Goal: Register for event/course

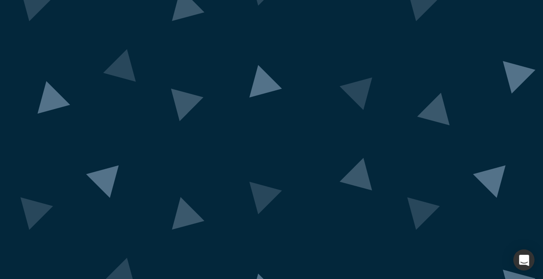
scroll to position [78, 0]
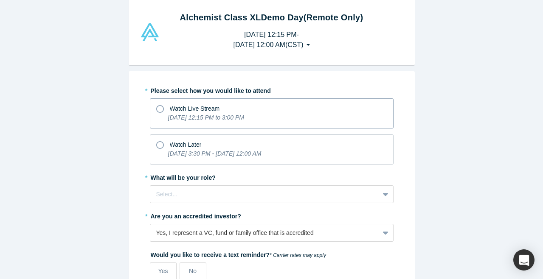
scroll to position [40, 0]
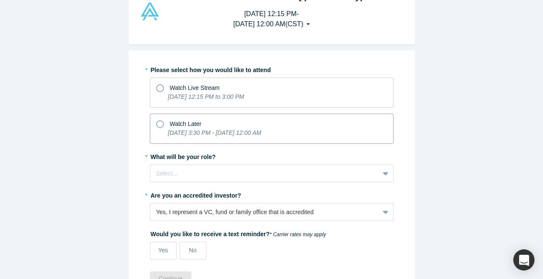
click at [237, 129] on p "Tuesday, September 30, 2025 3:30 PM - Tuesday, October 7, 2025 12:00 AM" at bounding box center [214, 133] width 93 height 9
click at [0, 0] on input "Watch Later Tuesday, September 30, 2025 3:30 PM - Tuesday, October 7, 2025 12:0…" at bounding box center [0, 0] width 0 height 0
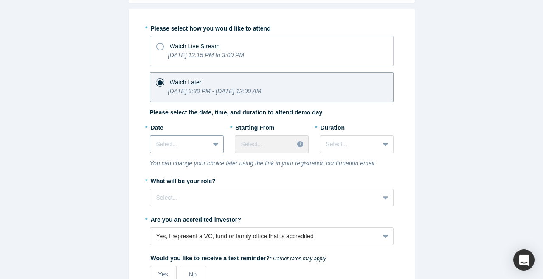
scroll to position [109, 0]
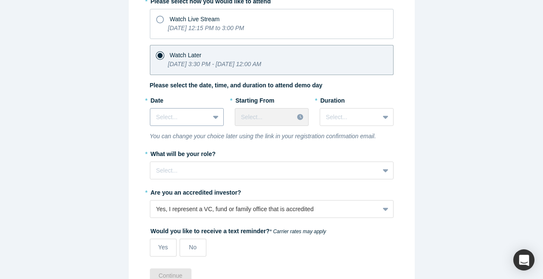
click at [215, 120] on icon at bounding box center [216, 117] width 6 height 8
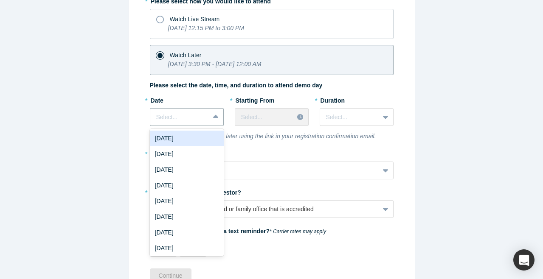
click at [208, 139] on div "Tue, Sep 30, 2025" at bounding box center [187, 139] width 74 height 16
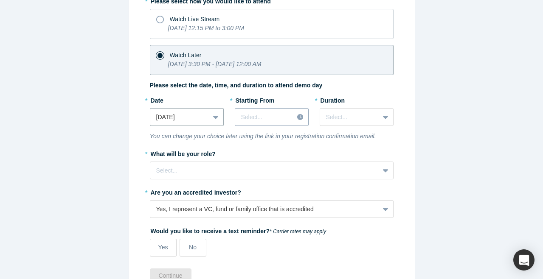
click at [255, 116] on div at bounding box center [264, 117] width 47 height 11
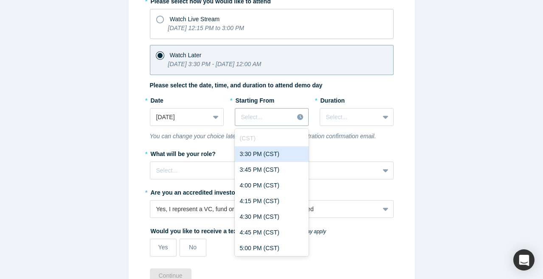
click at [261, 151] on div "3:30 PM (CST)" at bounding box center [272, 155] width 74 height 16
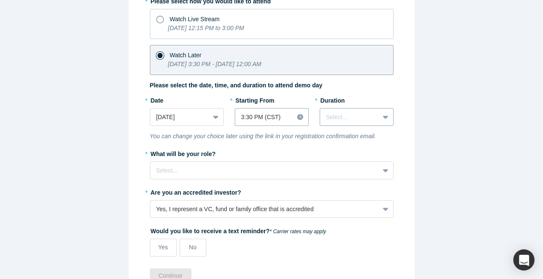
click at [336, 111] on div "Select..." at bounding box center [349, 117] width 59 height 14
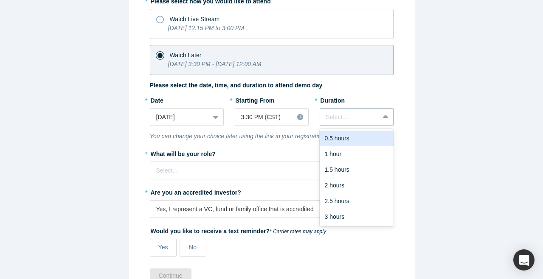
click at [337, 142] on div "0.5 hours" at bounding box center [357, 139] width 74 height 16
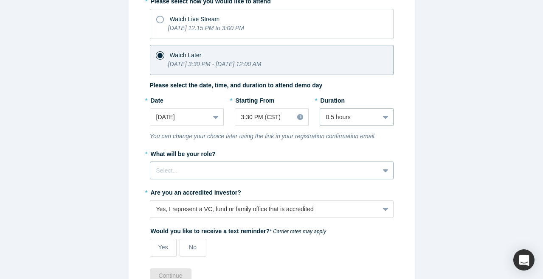
click at [266, 172] on div "Select..." at bounding box center [264, 171] width 229 height 14
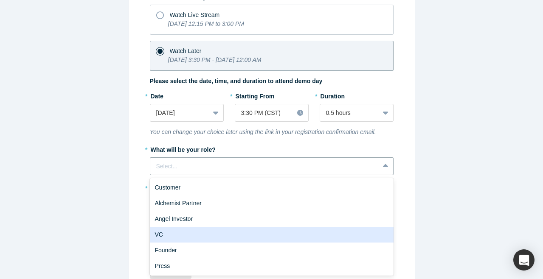
click at [241, 232] on div "VC" at bounding box center [272, 235] width 244 height 16
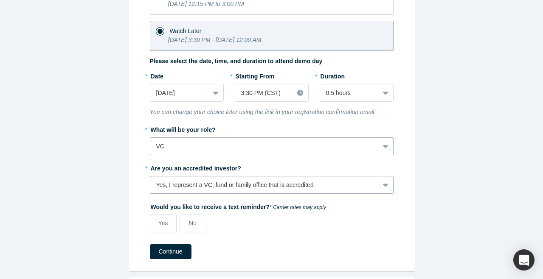
scroll to position [158, 0]
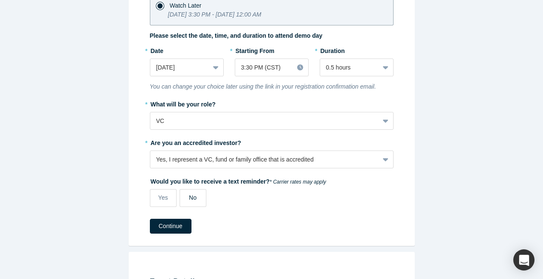
click at [195, 198] on span "No" at bounding box center [193, 198] width 8 height 7
click at [0, 0] on input "No" at bounding box center [0, 0] width 0 height 0
click at [184, 231] on button "Continue" at bounding box center [171, 226] width 42 height 15
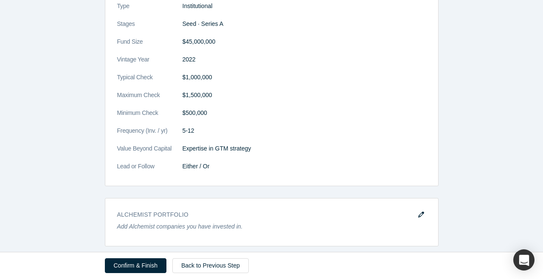
scroll to position [865, 0]
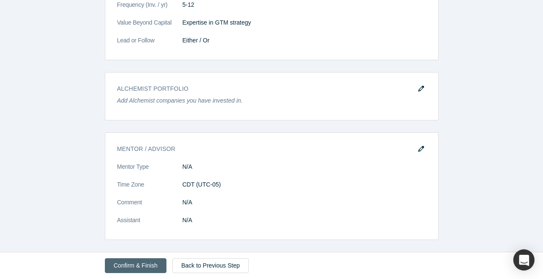
click at [141, 265] on button "Confirm & Finish" at bounding box center [136, 266] width 62 height 15
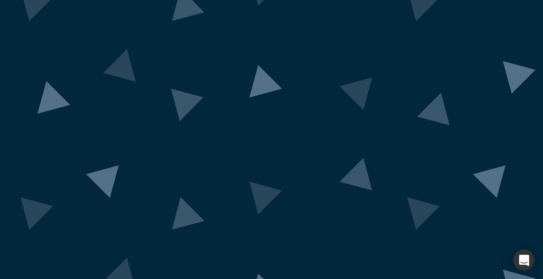
scroll to position [0, 0]
